Goal: Information Seeking & Learning: Learn about a topic

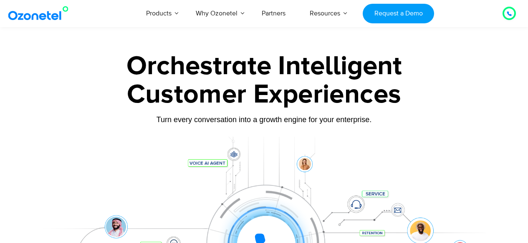
click at [280, 216] on div at bounding box center [266, 245] width 58 height 58
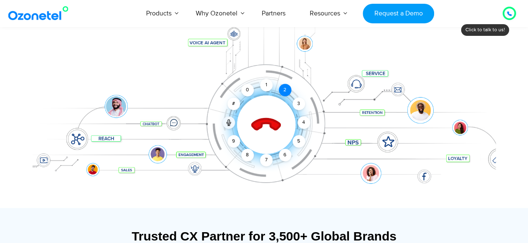
click at [280, 86] on div "2" at bounding box center [285, 90] width 13 height 13
click at [284, 90] on div "2" at bounding box center [285, 90] width 13 height 13
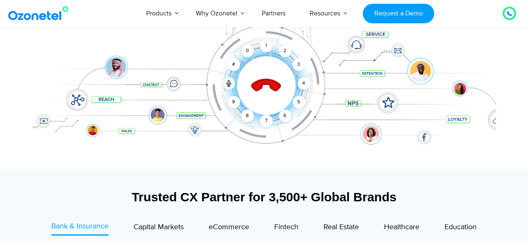
scroll to position [158, 0]
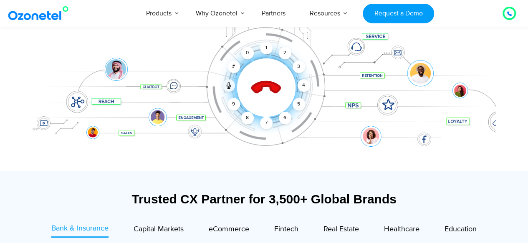
click at [271, 86] on icon at bounding box center [265, 87] width 29 height 29
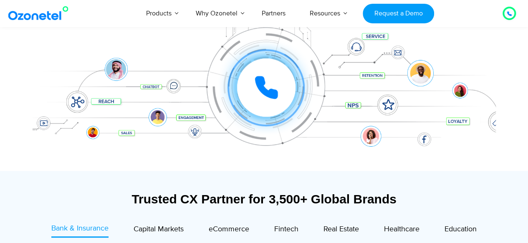
click at [509, 13] on icon at bounding box center [509, 13] width 5 height 5
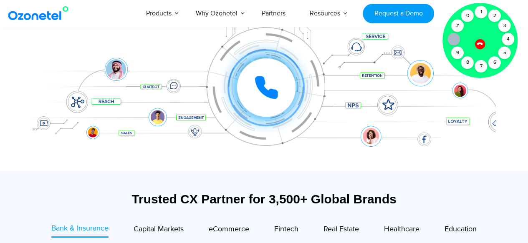
click at [476, 44] on icon at bounding box center [479, 44] width 6 height 6
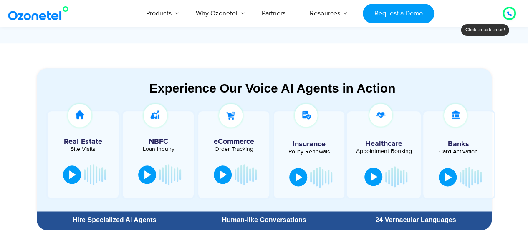
scroll to position [419, 0]
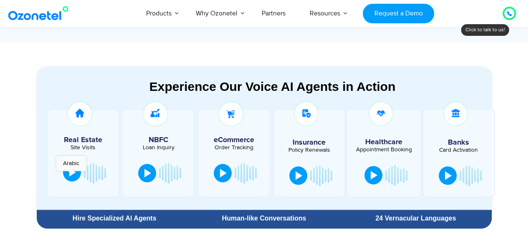
click at [69, 175] on div at bounding box center [72, 172] width 7 height 8
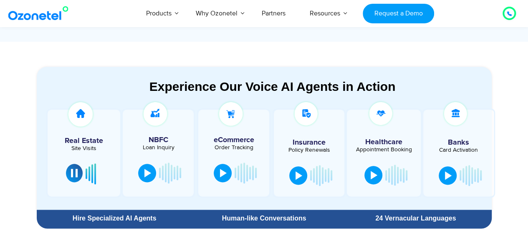
click at [69, 175] on button at bounding box center [74, 173] width 17 height 18
click at [439, 176] on button at bounding box center [448, 175] width 18 height 18
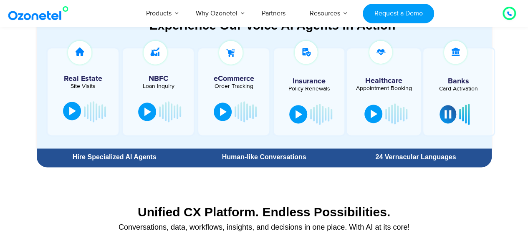
scroll to position [482, 0]
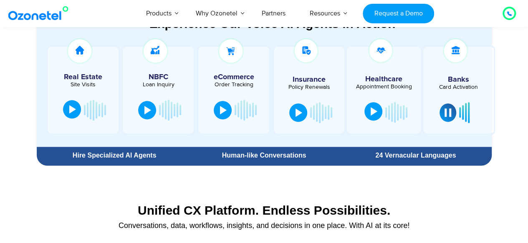
click at [370, 112] on div at bounding box center [373, 111] width 7 height 8
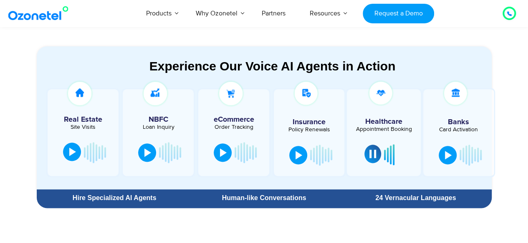
scroll to position [430, 0]
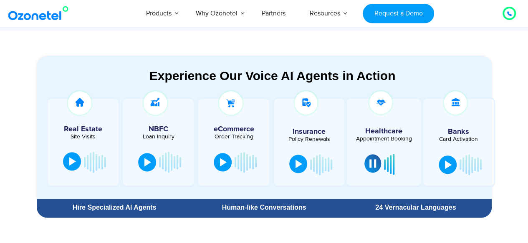
click at [295, 161] on div at bounding box center [298, 164] width 7 height 8
click at [299, 168] on button at bounding box center [298, 164] width 18 height 18
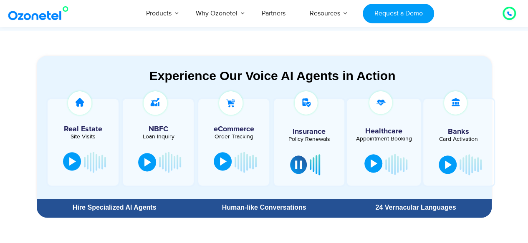
click at [229, 156] on button at bounding box center [223, 161] width 18 height 18
click at [219, 162] on button at bounding box center [223, 161] width 18 height 18
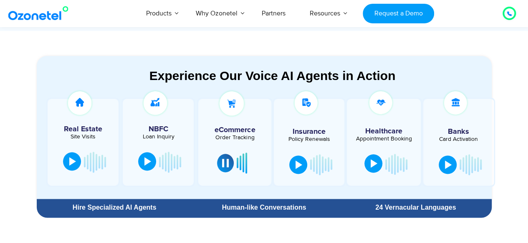
click at [152, 160] on button at bounding box center [147, 161] width 18 height 18
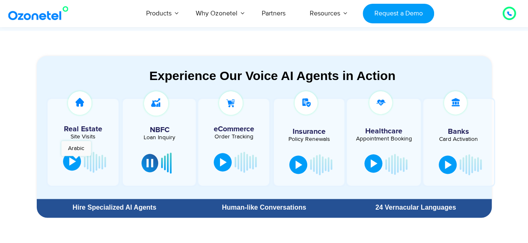
click at [76, 160] on button at bounding box center [72, 161] width 18 height 18
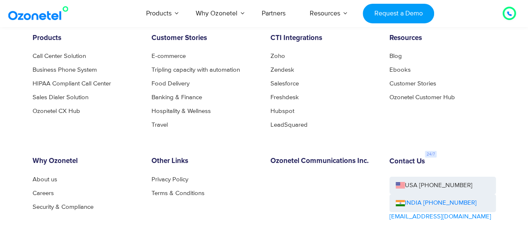
scroll to position [4466, 0]
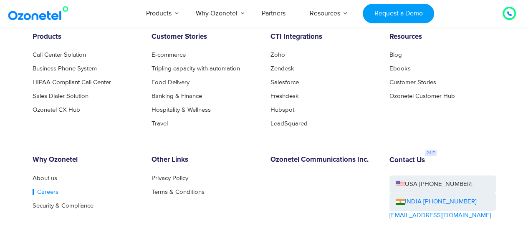
click at [48, 195] on link "Careers" at bounding box center [46, 192] width 26 height 6
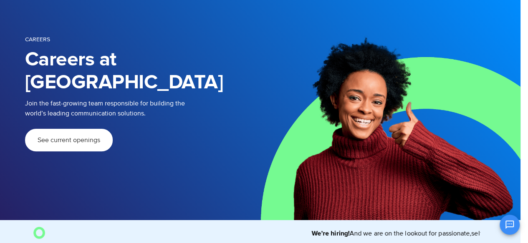
scroll to position [53, 8]
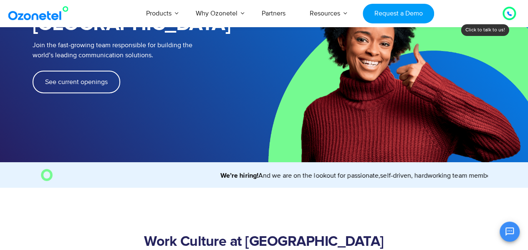
click at [76, 71] on link "See current openings" at bounding box center [77, 82] width 88 height 23
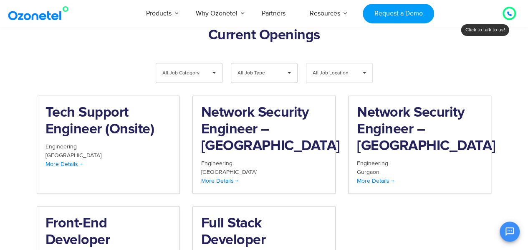
click at [330, 63] on span "All Job Location" at bounding box center [333, 72] width 40 height 19
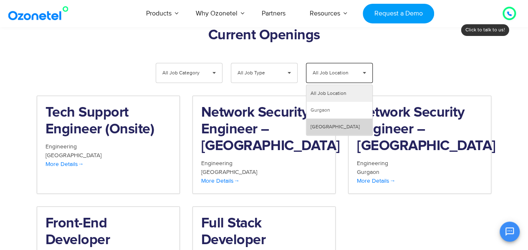
click at [327, 118] on li "Hyderabad" at bounding box center [339, 126] width 66 height 17
select select "**"
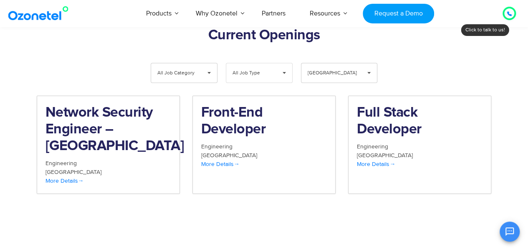
click at [283, 63] on span "▾" at bounding box center [284, 72] width 16 height 19
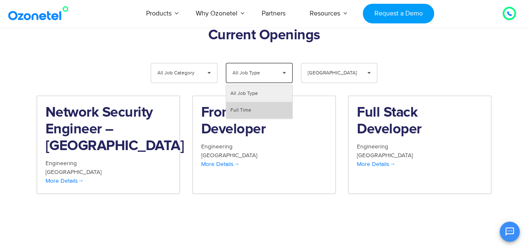
click at [260, 102] on li "Full Time" at bounding box center [259, 110] width 66 height 17
select select "**"
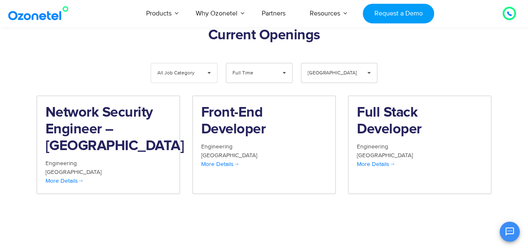
click at [211, 63] on span "▾" at bounding box center [209, 72] width 16 height 19
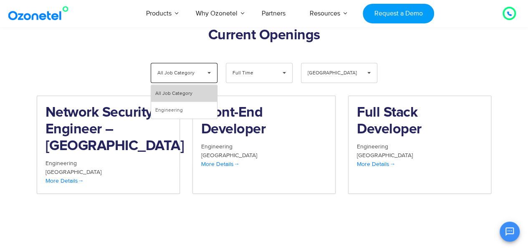
click at [200, 85] on li "All Job Category" at bounding box center [184, 93] width 66 height 17
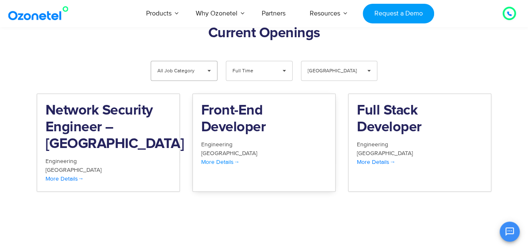
scroll to position [898, 0]
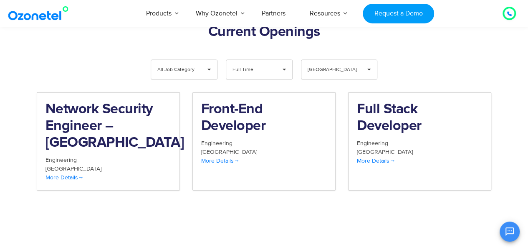
click at [54, 19] on img at bounding box center [40, 13] width 68 height 15
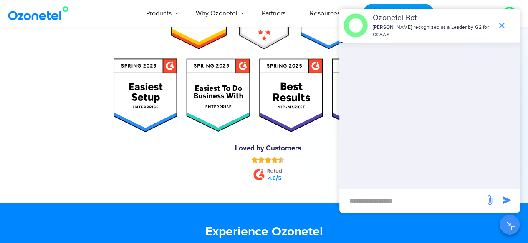
scroll to position [4141, 0]
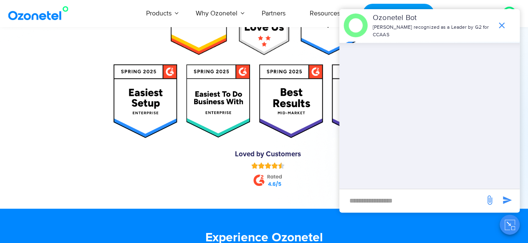
click at [498, 22] on icon "end chat or minimize" at bounding box center [502, 25] width 10 height 10
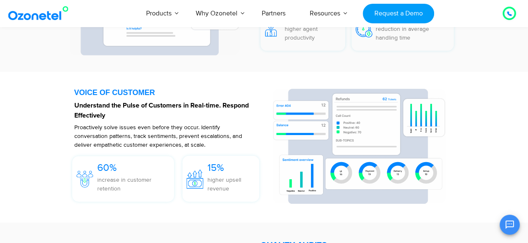
scroll to position [1269, 0]
